Goal: Find specific page/section: Find specific page/section

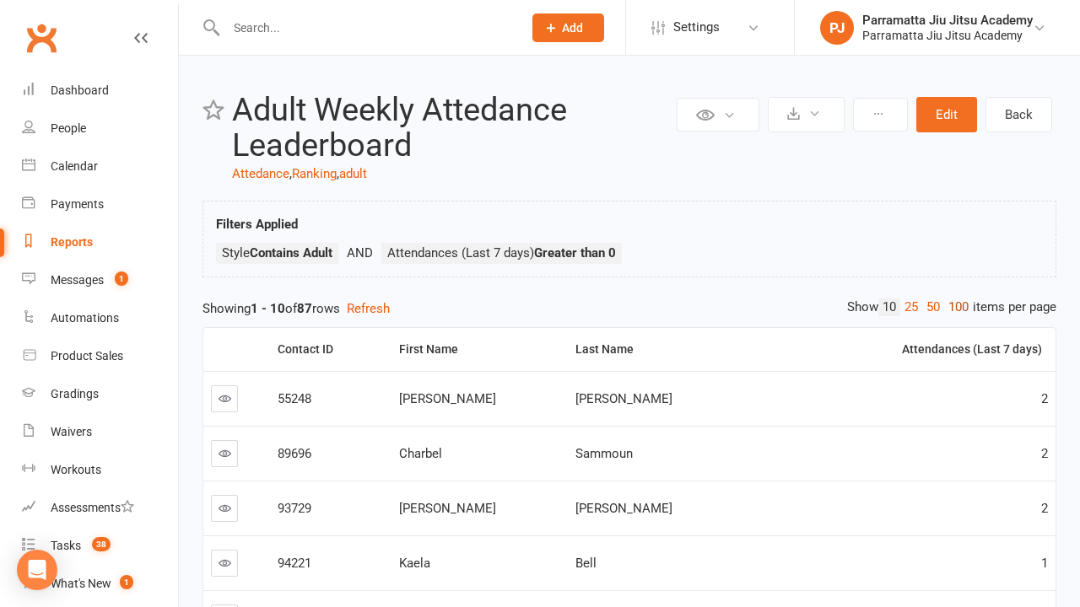
click at [954, 307] on link "100" at bounding box center [958, 308] width 29 height 18
